Goal: Check status: Check status

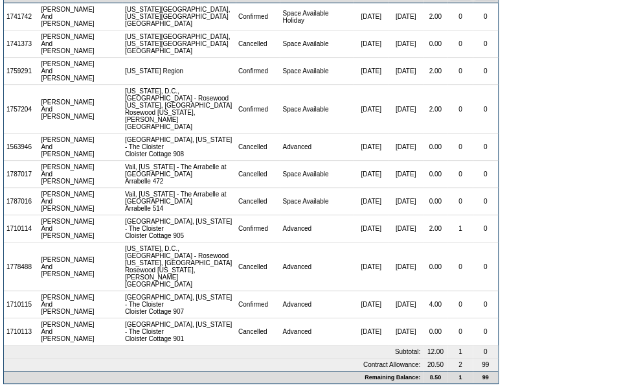
scroll to position [118, 0]
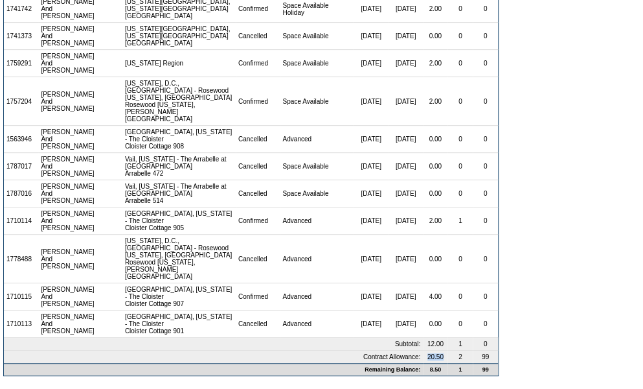
drag, startPoint x: 418, startPoint y: 352, endPoint x: 440, endPoint y: 355, distance: 21.6
click at [440, 355] on td "20.50" at bounding box center [435, 356] width 25 height 12
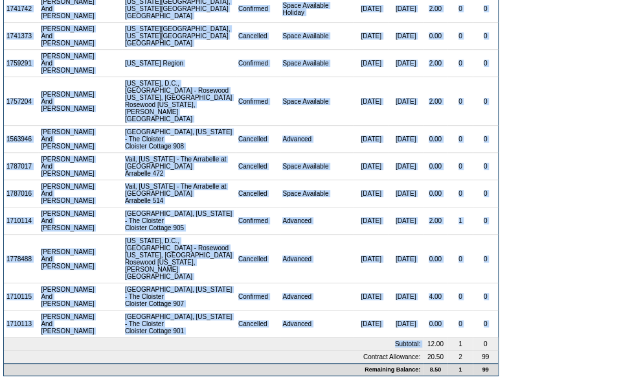
drag, startPoint x: 418, startPoint y: 337, endPoint x: 501, endPoint y: 340, distance: 82.9
click at [501, 340] on table "There are 18 contracts for the [PERSON_NAME] And [PERSON_NAME] membership: View…" at bounding box center [251, 134] width 502 height 489
drag, startPoint x: 379, startPoint y: 340, endPoint x: 501, endPoint y: 362, distance: 123.7
click at [501, 362] on table "There are 18 contracts for the [PERSON_NAME] And [PERSON_NAME] membership: View…" at bounding box center [251, 134] width 502 height 489
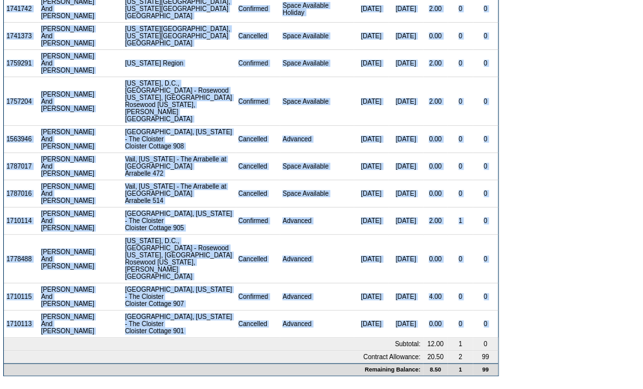
click at [501, 362] on table "There are 18 contracts for the [PERSON_NAME] And [PERSON_NAME] membership: View…" at bounding box center [251, 134] width 502 height 489
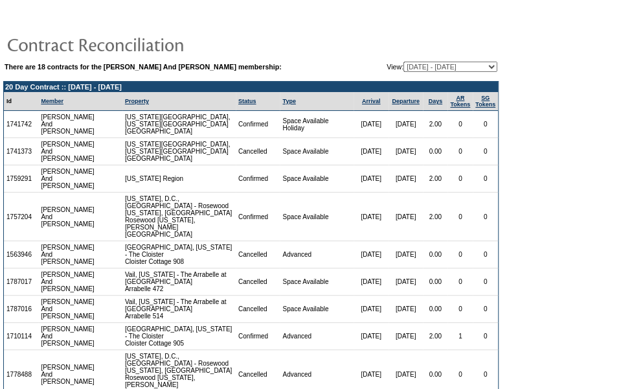
scroll to position [0, 0]
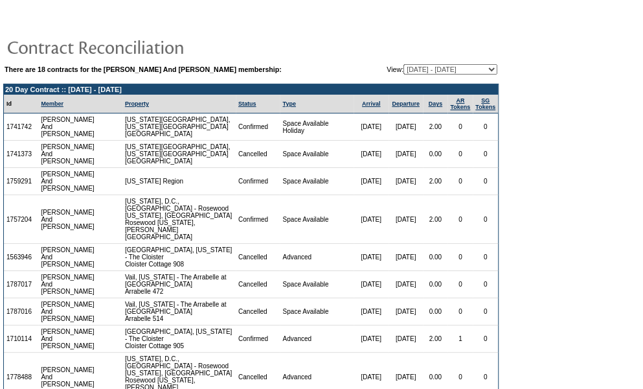
click at [403, 69] on select "[DATE] - [DATE] [DATE] - [DATE] [DATE] - [DATE] [DATE] - [DATE] [DATE] - [DATE]…" at bounding box center [450, 69] width 94 height 10
select select "128779"
click at [403, 64] on select "[DATE] - [DATE] [DATE] - [DATE] [DATE] - [DATE] [DATE] - [DATE] [DATE] - [DATE]…" at bounding box center [450, 69] width 94 height 10
